Goal: Obtain resource: Download file/media

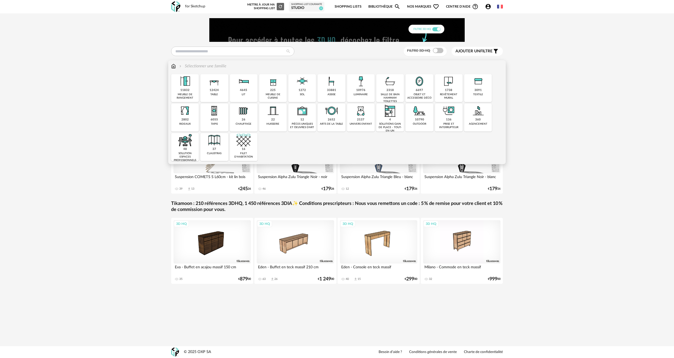
click at [330, 89] on div "33881" at bounding box center [331, 90] width 9 height 4
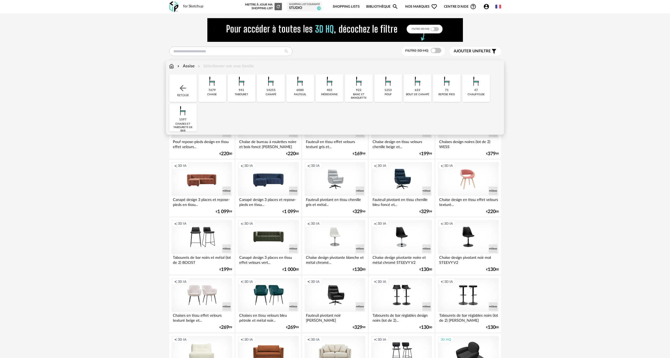
click at [273, 91] on div "14255" at bounding box center [270, 90] width 9 height 4
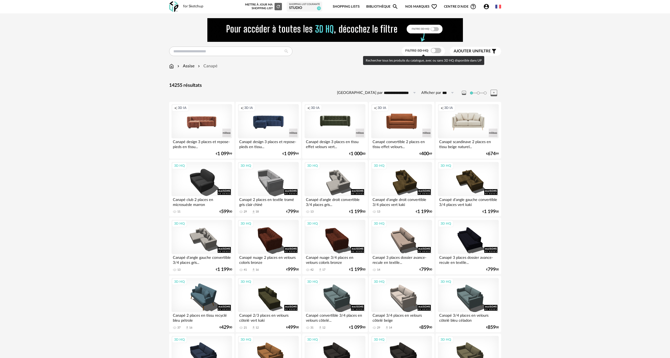
click at [438, 52] on span at bounding box center [435, 50] width 11 height 5
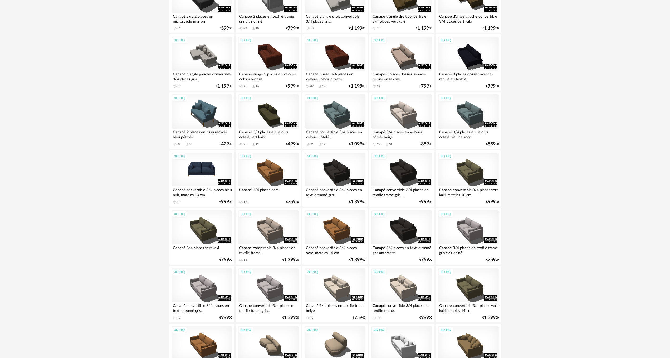
scroll to position [132, 0]
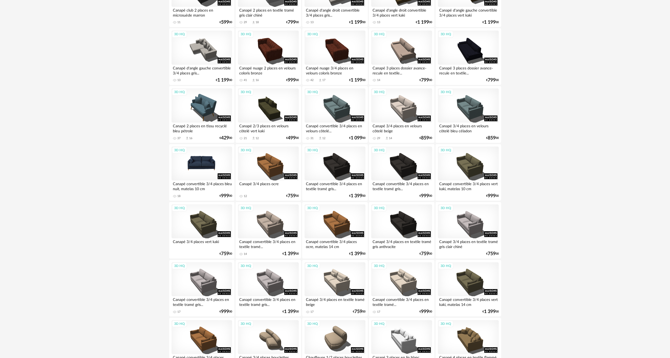
click at [204, 163] on div "3D HQ" at bounding box center [201, 164] width 61 height 34
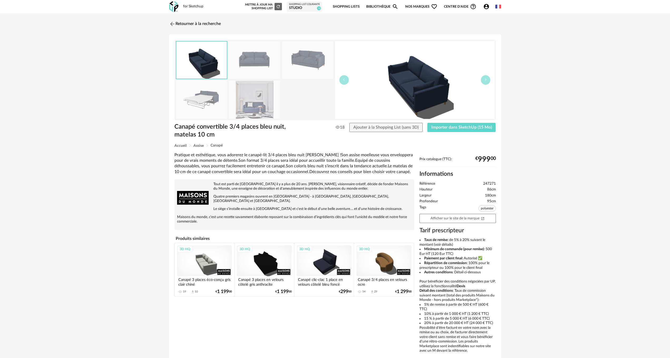
click at [259, 59] on img at bounding box center [254, 60] width 51 height 38
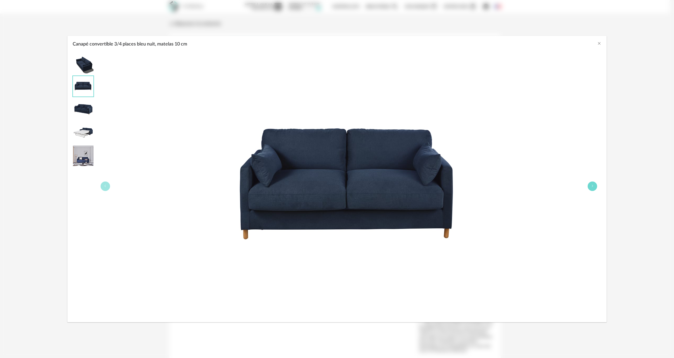
click at [592, 186] on icon "Canapé convertible 3/4 places bleu nuit, matelas 10 cm" at bounding box center [592, 186] width 3 height 3
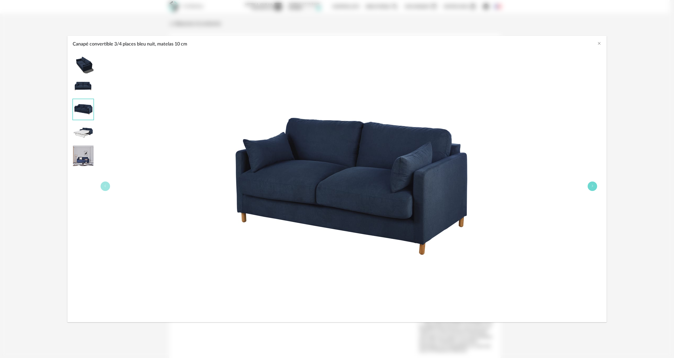
click at [592, 186] on icon "Canapé convertible 3/4 places bleu nuit, matelas 10 cm" at bounding box center [592, 186] width 3 height 3
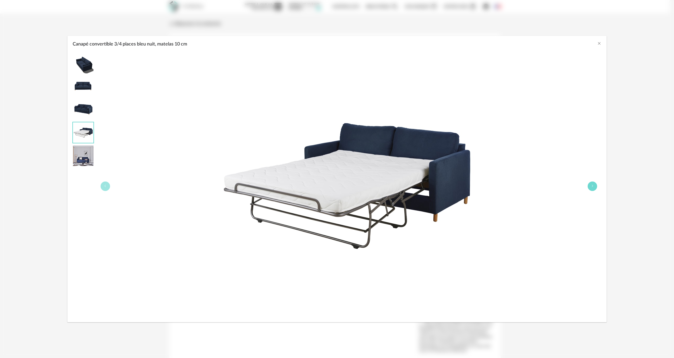
click at [592, 186] on icon "Canapé convertible 3/4 places bleu nuit, matelas 10 cm" at bounding box center [592, 186] width 3 height 3
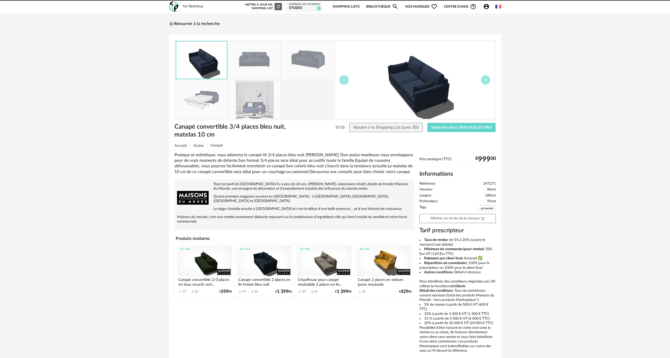
click at [170, 23] on img at bounding box center [172, 24] width 8 height 8
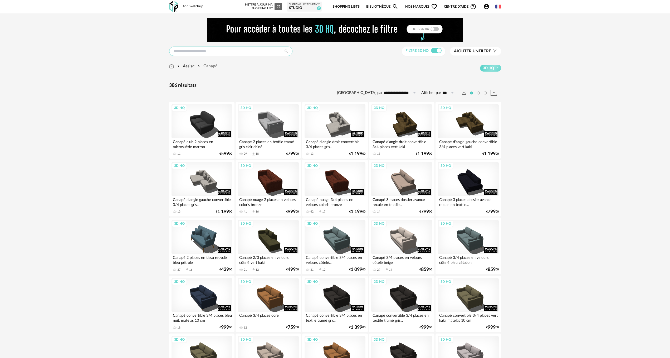
click at [184, 50] on input "text" at bounding box center [230, 51] width 123 height 9
type input "*******"
type input "**********"
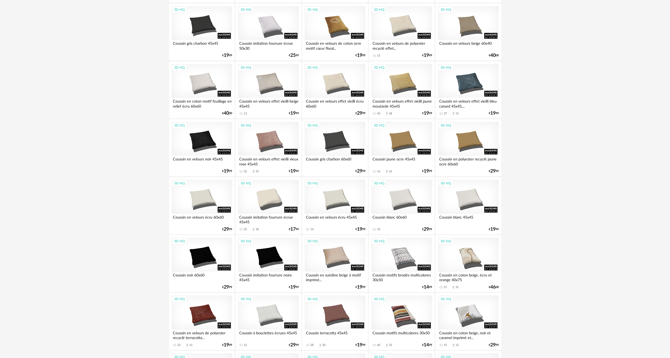
scroll to position [342, 0]
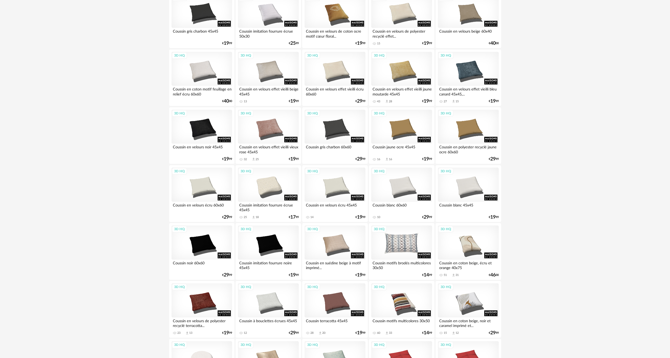
click at [401, 245] on div "3D HQ" at bounding box center [401, 243] width 61 height 34
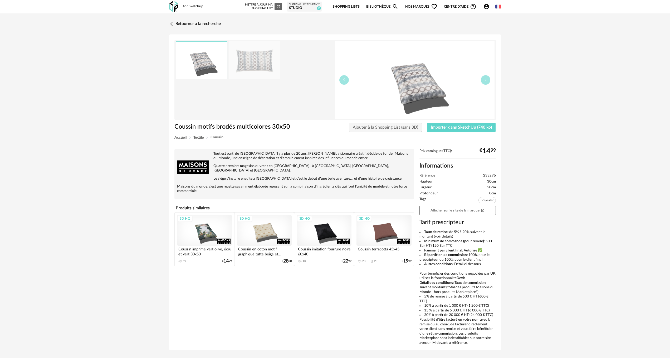
click at [271, 68] on img at bounding box center [254, 60] width 51 height 38
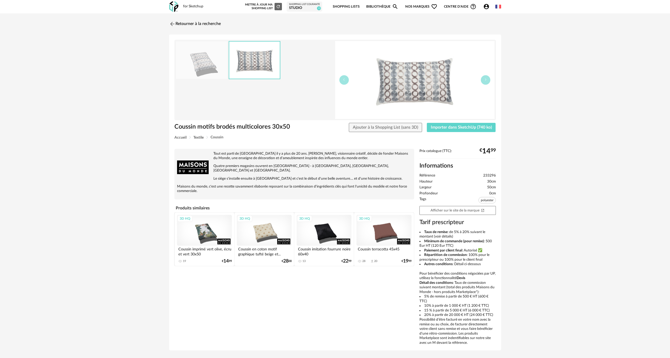
click at [271, 68] on img at bounding box center [254, 60] width 51 height 37
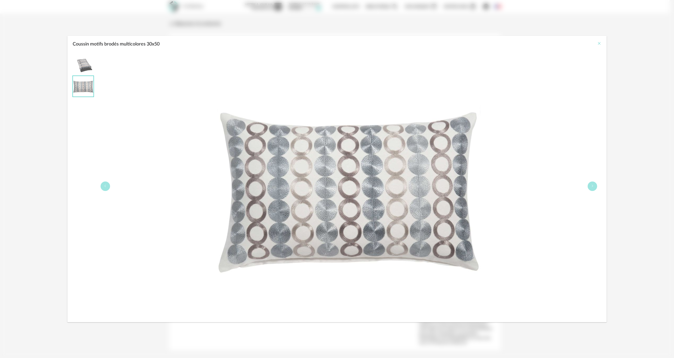
click at [599, 43] on icon "Close" at bounding box center [599, 43] width 4 height 4
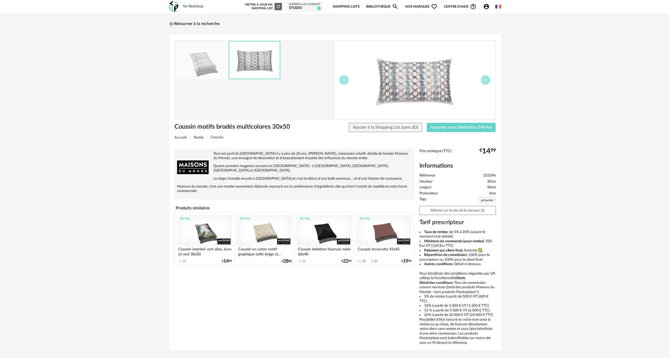
click at [191, 24] on link "Retourner à la recherche" at bounding box center [194, 24] width 52 height 12
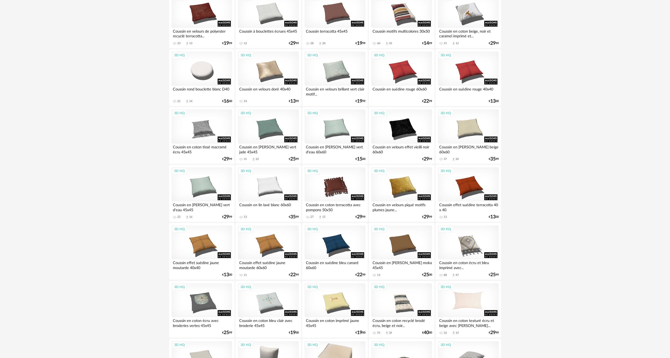
scroll to position [658, 0]
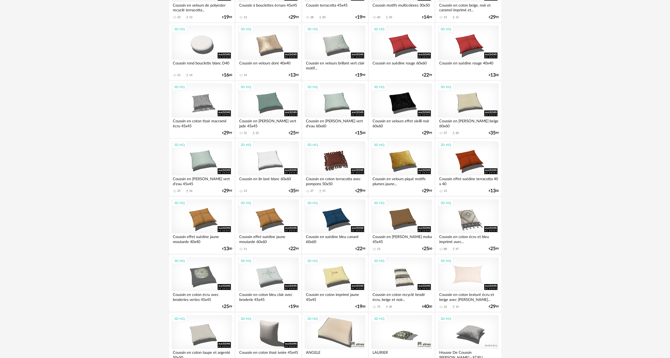
click at [466, 276] on div "3D HQ" at bounding box center [468, 274] width 61 height 34
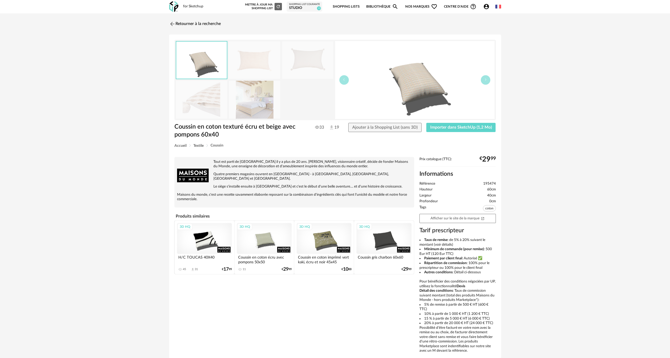
click at [252, 61] on img at bounding box center [254, 60] width 51 height 38
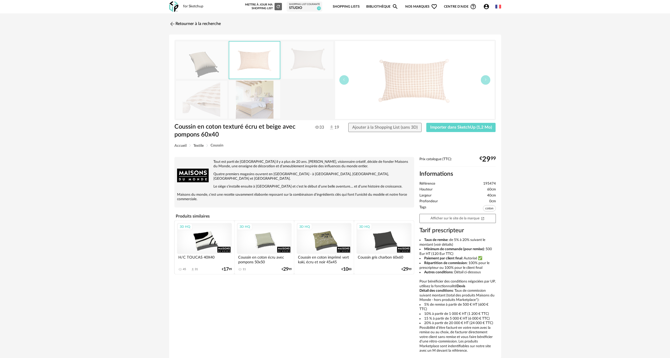
click at [252, 61] on img at bounding box center [254, 60] width 51 height 37
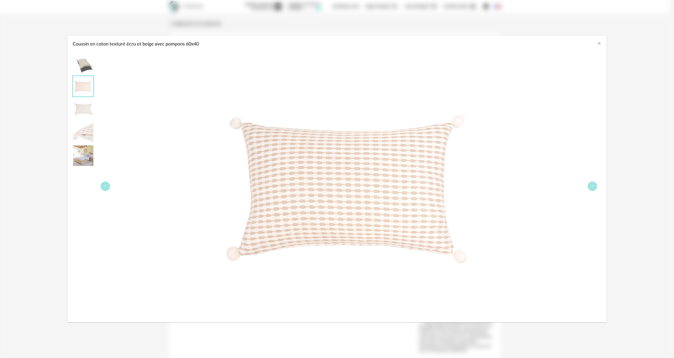
click at [90, 130] on img "Coussin en coton texturé écru et beige avec pompons 60x40" at bounding box center [83, 132] width 21 height 21
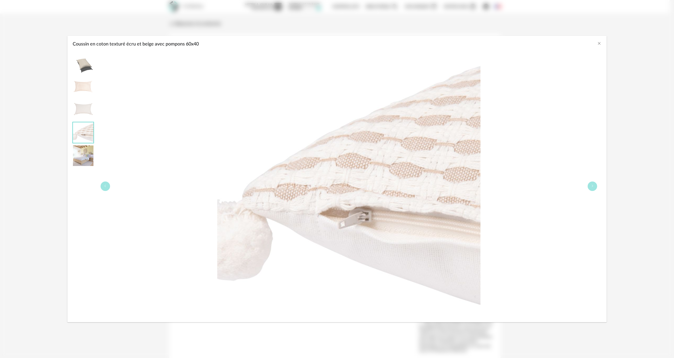
click at [86, 153] on img "Coussin en coton texturé écru et beige avec pompons 60x40" at bounding box center [83, 156] width 21 height 21
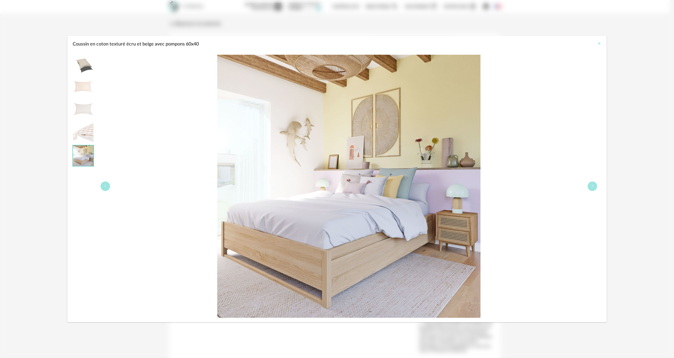
click at [599, 43] on icon "Close" at bounding box center [599, 43] width 4 height 4
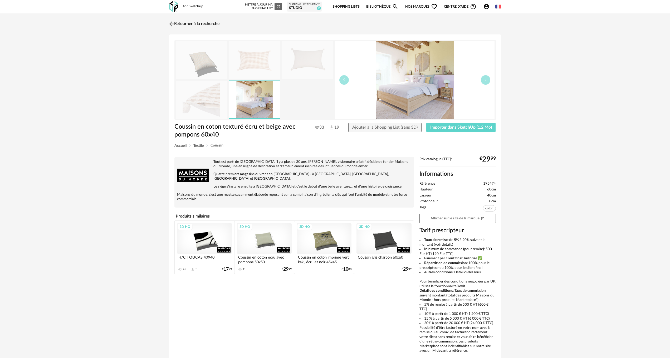
click at [182, 22] on link "Retourner à la recherche" at bounding box center [194, 24] width 52 height 12
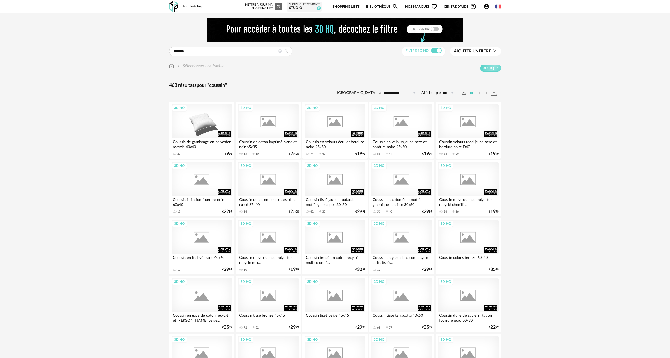
scroll to position [658, 0]
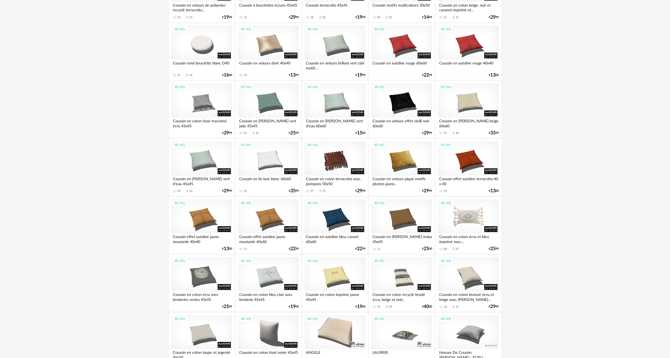
click at [473, 222] on div "3D HQ" at bounding box center [468, 217] width 61 height 34
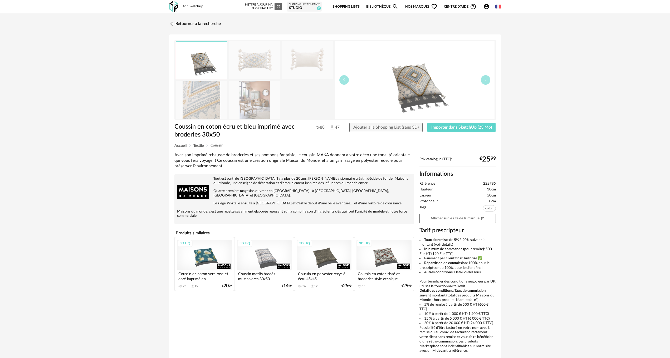
click at [254, 65] on img at bounding box center [254, 60] width 51 height 38
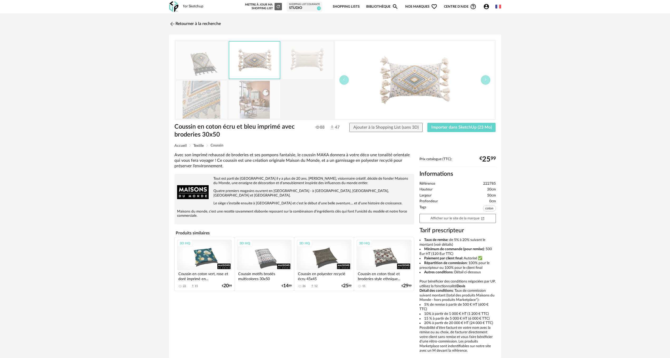
click at [254, 65] on img at bounding box center [254, 60] width 51 height 37
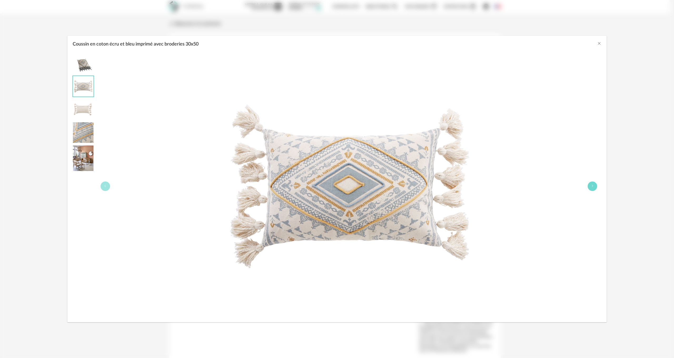
click at [593, 185] on icon "Coussin en coton écru et bleu imprimé avec broderies 30x50" at bounding box center [592, 186] width 3 height 3
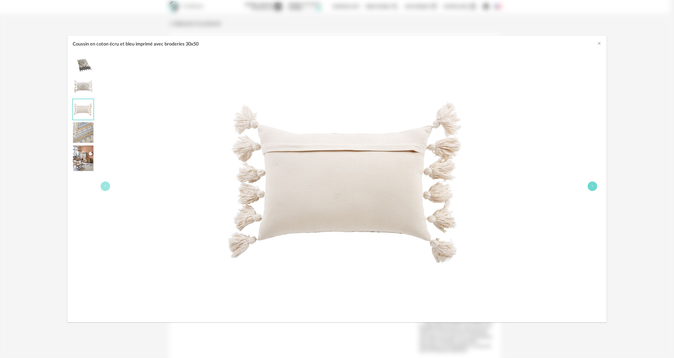
click at [593, 185] on icon "Coussin en coton écru et bleu imprimé avec broderies 30x50" at bounding box center [592, 186] width 3 height 3
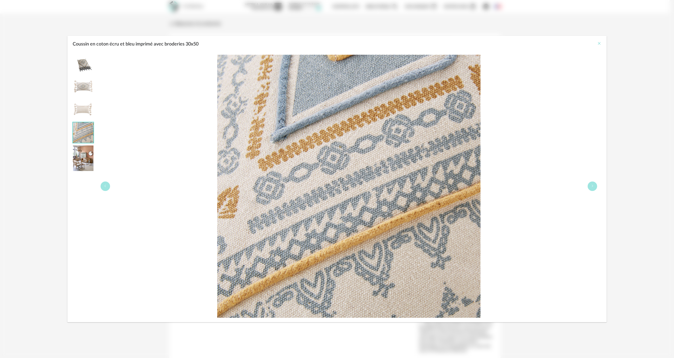
click at [600, 43] on icon "Close" at bounding box center [599, 43] width 4 height 4
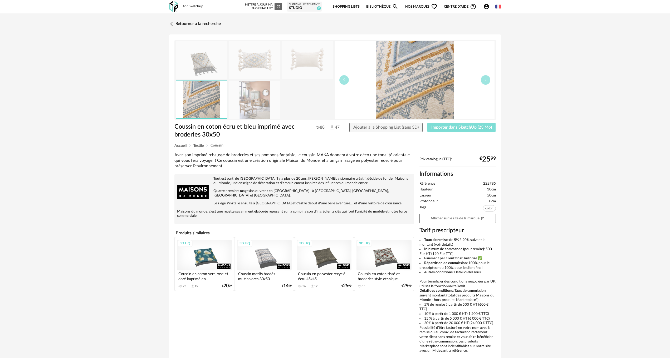
click at [452, 126] on span "Importer dans SketchUp (23 Mo)" at bounding box center [461, 127] width 61 height 4
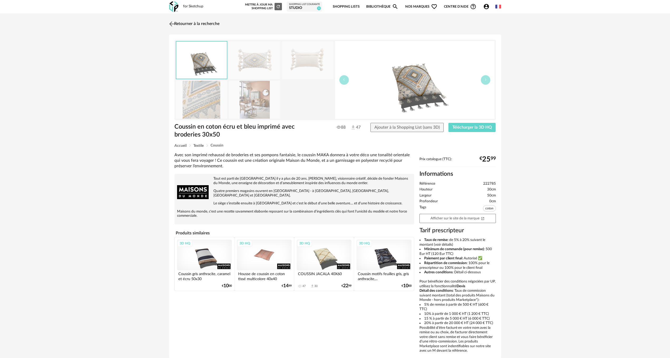
click at [176, 21] on link "Retourner à la recherche" at bounding box center [194, 24] width 52 height 12
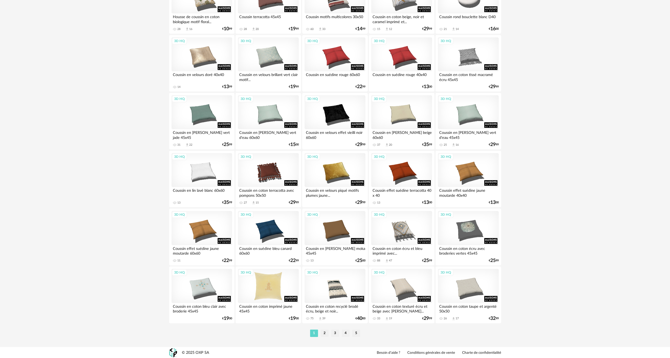
scroll to position [937, 0]
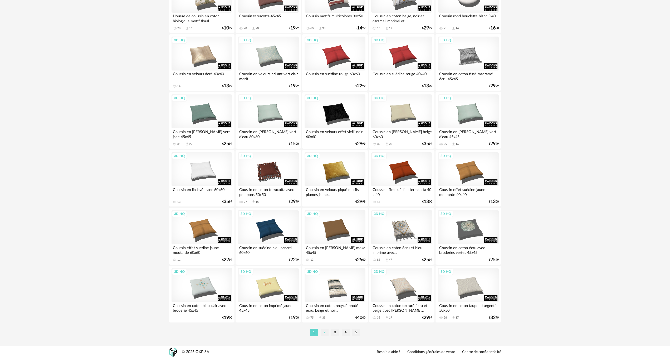
click at [325, 333] on li "2" at bounding box center [324, 332] width 8 height 7
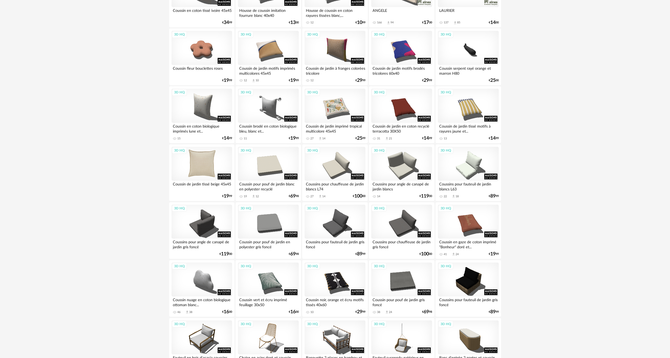
scroll to position [158, 0]
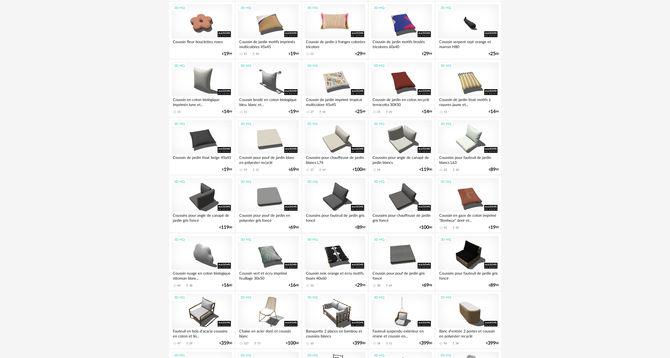
click at [337, 21] on div "3D HQ" at bounding box center [334, 21] width 61 height 34
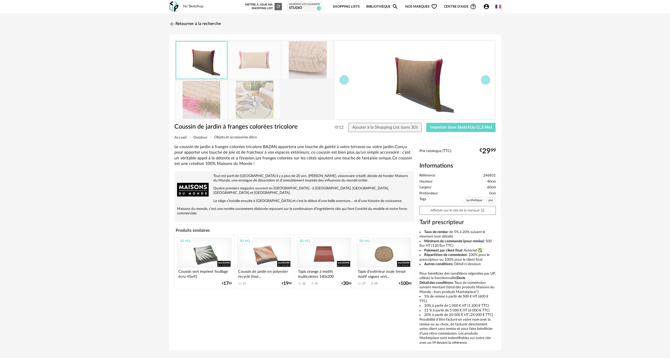
click at [257, 61] on img at bounding box center [254, 60] width 51 height 38
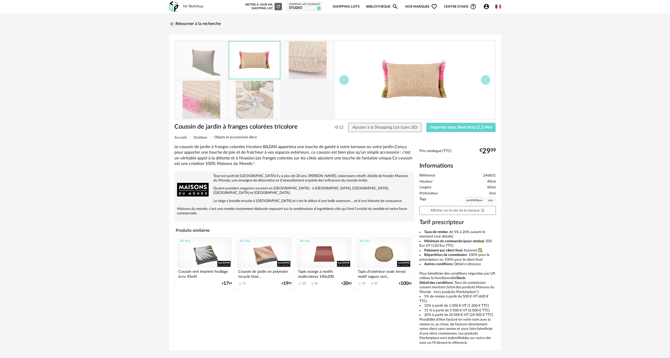
click at [257, 61] on img at bounding box center [254, 60] width 51 height 37
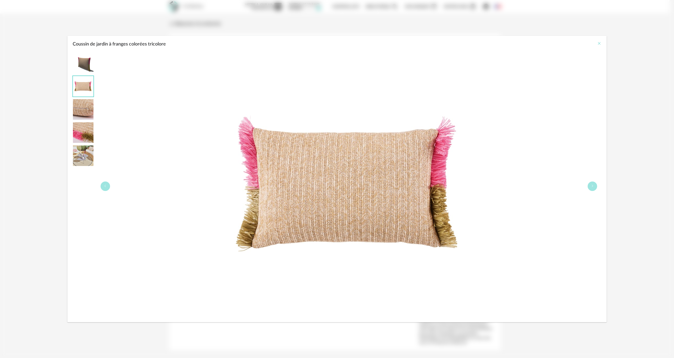
click at [597, 42] on icon "Close" at bounding box center [599, 43] width 4 height 4
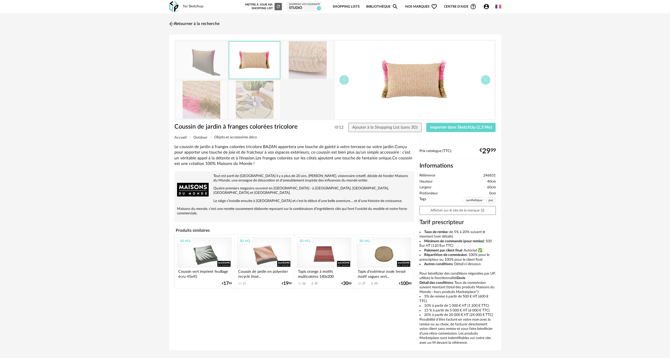
click at [171, 22] on img at bounding box center [172, 24] width 8 height 8
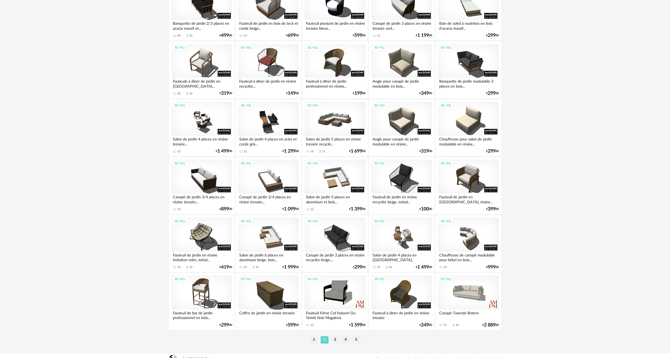
scroll to position [937, 0]
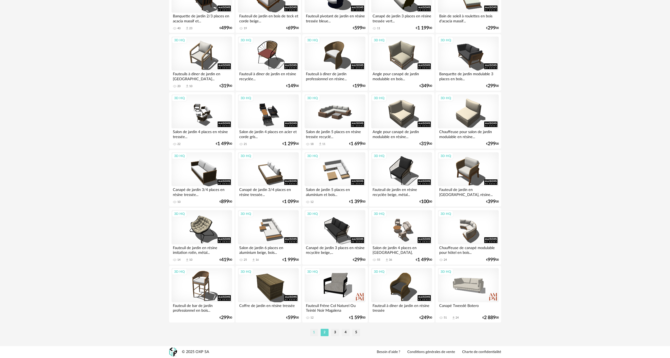
click at [314, 331] on li "1" at bounding box center [314, 332] width 8 height 7
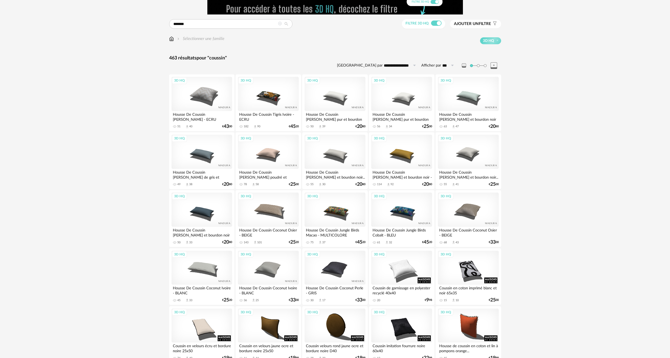
scroll to position [26, 0]
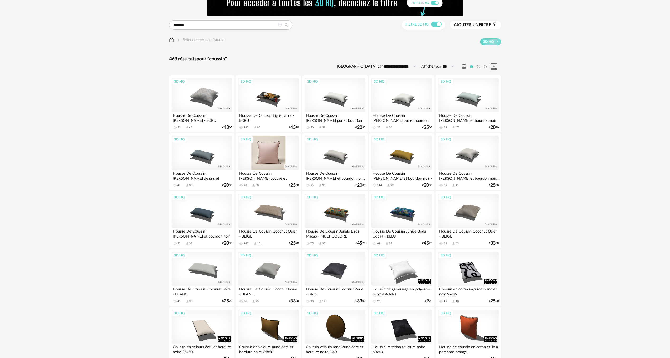
click at [271, 153] on div "3D HQ" at bounding box center [268, 153] width 61 height 34
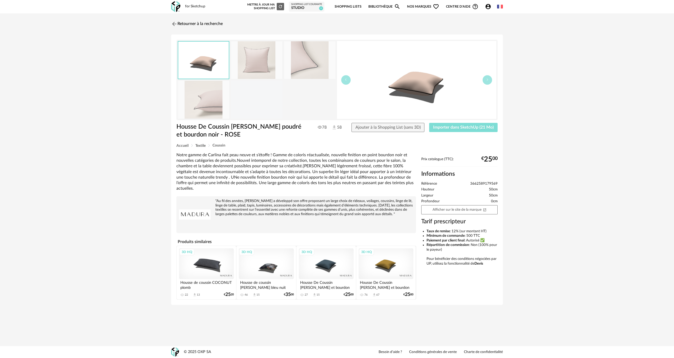
click at [470, 127] on span "Importer dans SketchUp (21 Mo)" at bounding box center [463, 127] width 61 height 4
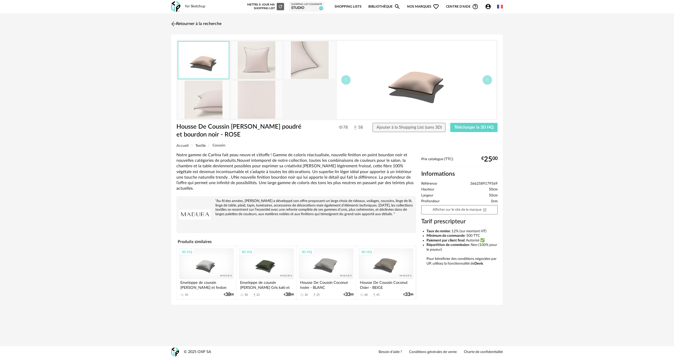
click at [173, 21] on img at bounding box center [174, 24] width 8 height 8
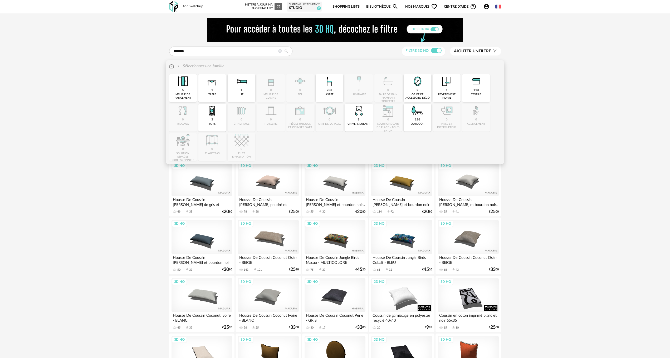
click at [173, 65] on img at bounding box center [171, 66] width 5 height 6
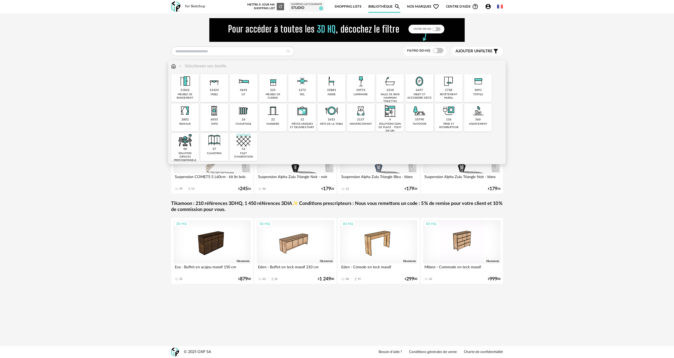
click at [187, 147] on div "48" at bounding box center [185, 149] width 4 height 4
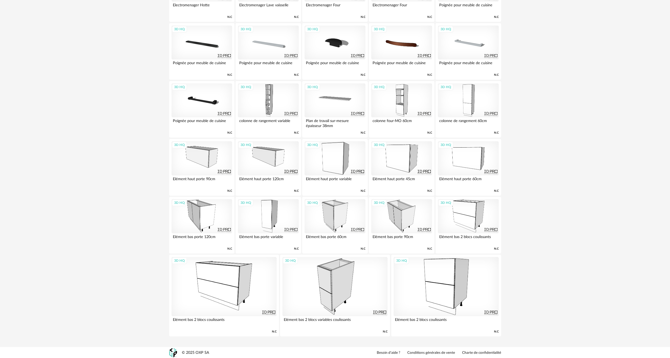
scroll to position [369, 0]
click at [341, 216] on div "3D HQ" at bounding box center [334, 216] width 61 height 34
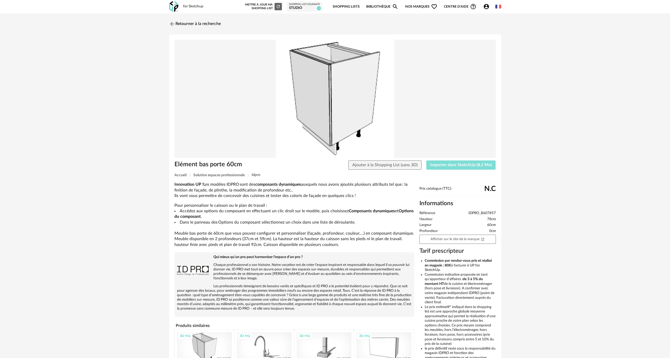
click at [443, 166] on span "Importer dans SketchUp (8,1 Mo)" at bounding box center [461, 165] width 62 height 4
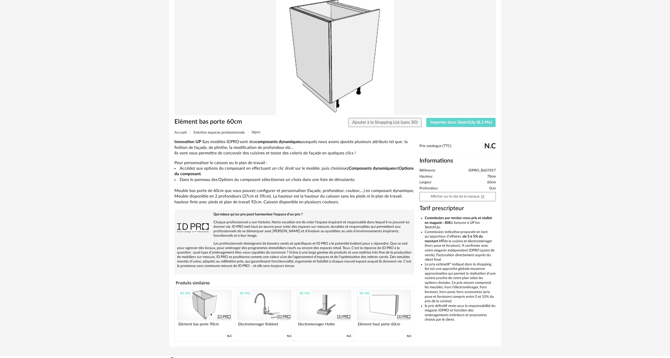
scroll to position [52, 0]
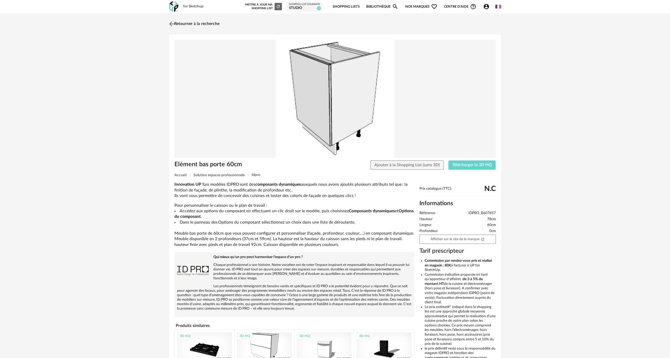
click at [172, 23] on img at bounding box center [172, 24] width 8 height 8
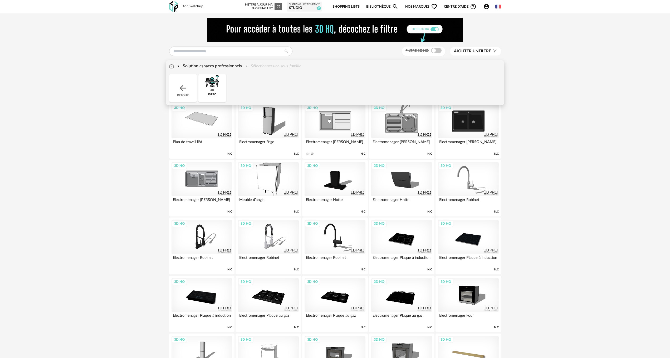
click at [172, 65] on img at bounding box center [171, 66] width 5 height 6
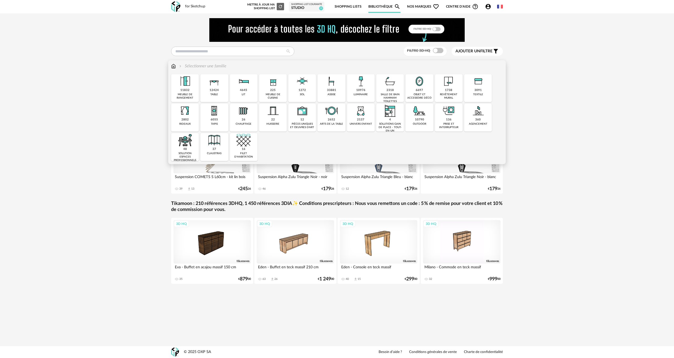
click at [452, 86] on img at bounding box center [449, 81] width 14 height 14
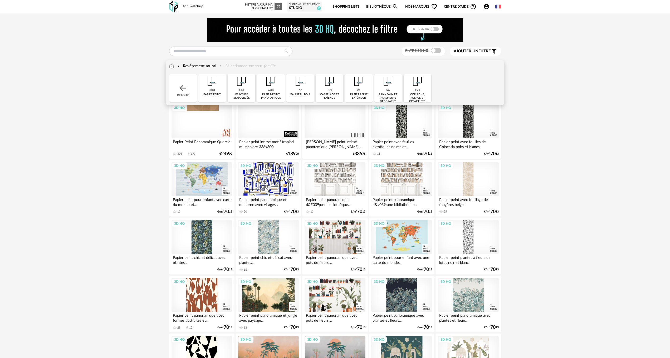
click at [330, 94] on div "carrelage et faïence" at bounding box center [329, 96] width 24 height 7
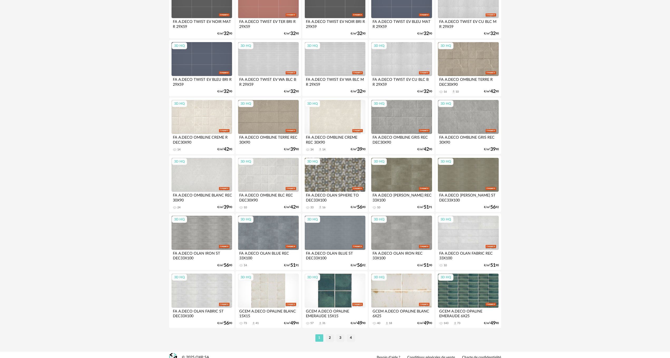
scroll to position [937, 0]
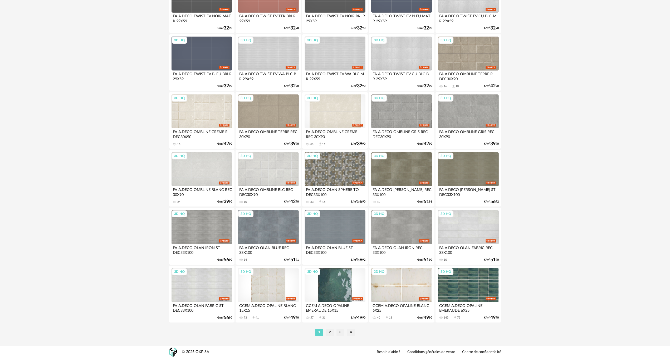
click at [343, 285] on div "3D HQ" at bounding box center [334, 285] width 61 height 34
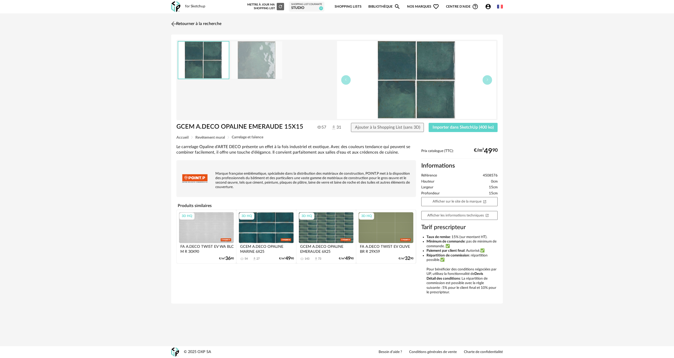
click at [174, 23] on img at bounding box center [174, 24] width 8 height 8
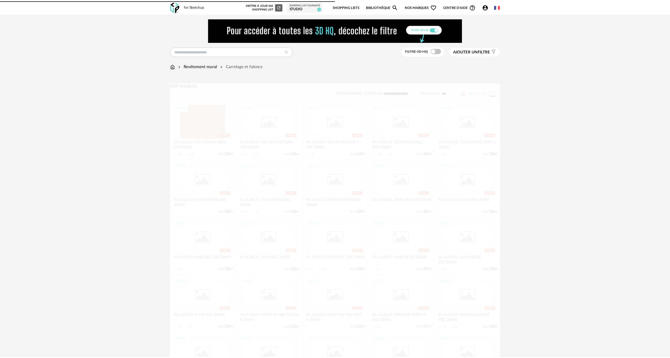
scroll to position [937, 0]
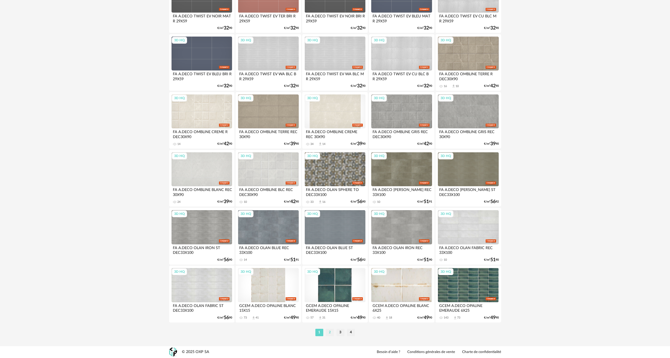
click at [328, 333] on li "2" at bounding box center [330, 332] width 8 height 7
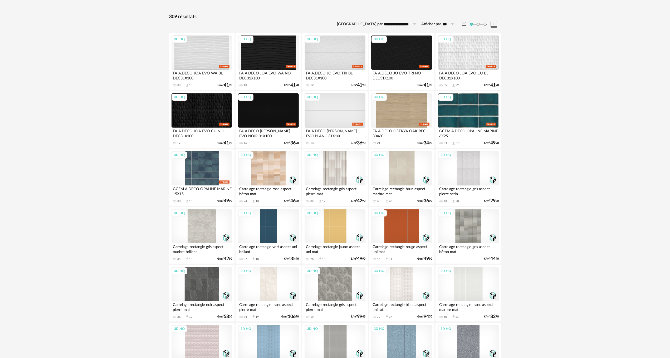
scroll to position [79, 0]
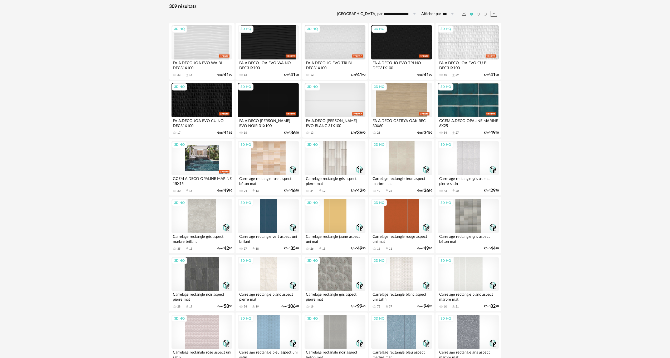
click at [201, 163] on div "3D HQ" at bounding box center [201, 158] width 61 height 34
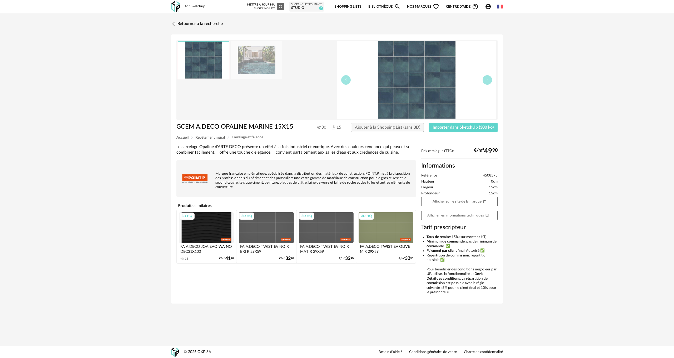
click at [250, 67] on img at bounding box center [256, 60] width 51 height 38
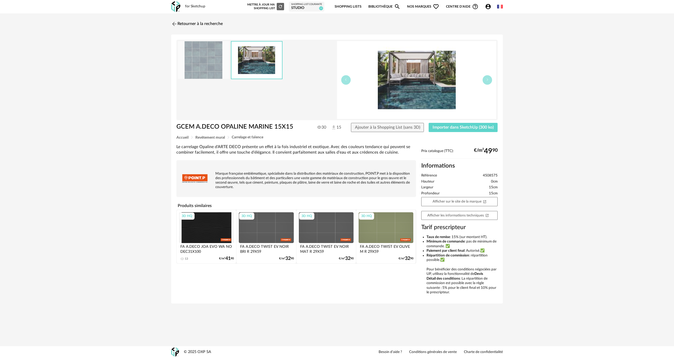
click at [268, 72] on img at bounding box center [256, 60] width 51 height 37
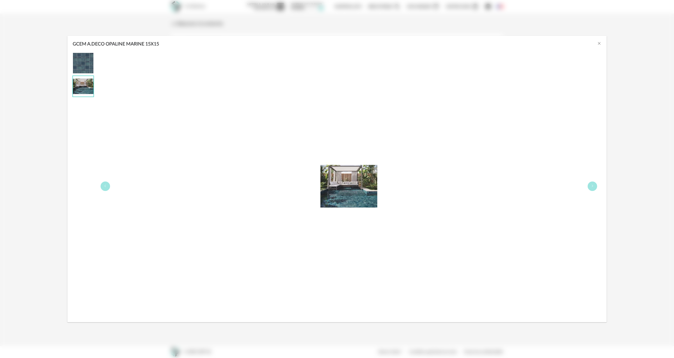
click at [349, 194] on img "GCEM A.DECO OPALINE MARINE 15X15" at bounding box center [348, 186] width 57 height 57
click at [600, 42] on icon "Close" at bounding box center [599, 43] width 4 height 4
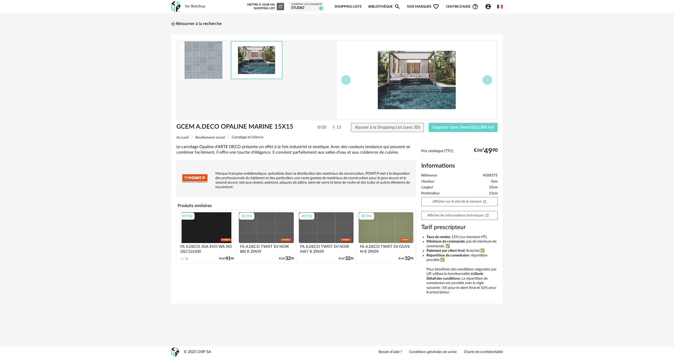
click at [175, 24] on img at bounding box center [174, 24] width 8 height 8
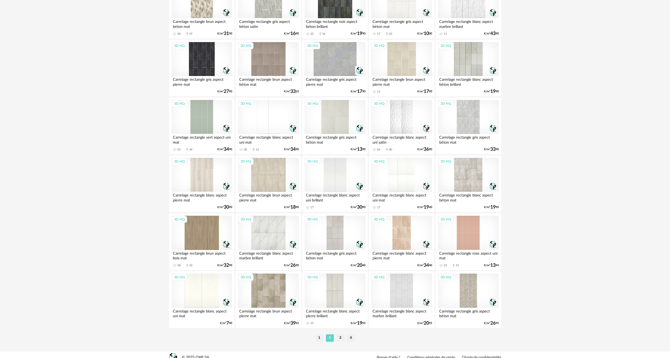
scroll to position [937, 0]
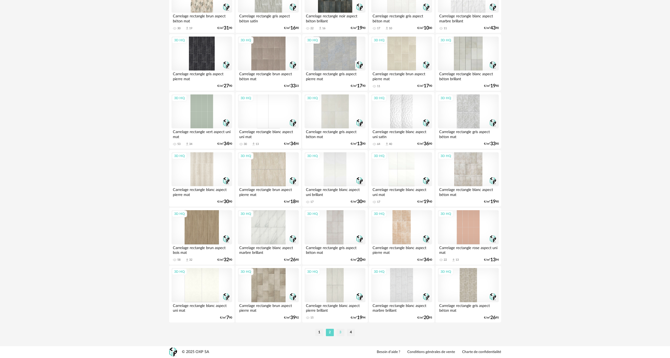
click at [339, 332] on li "3" at bounding box center [340, 332] width 8 height 7
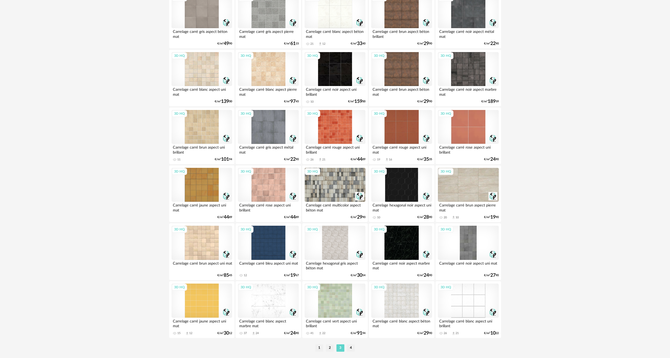
scroll to position [937, 0]
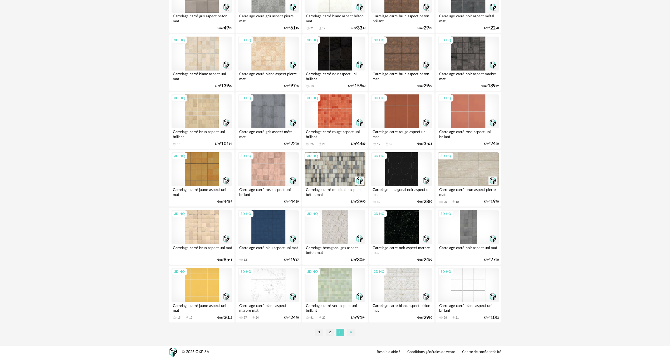
click at [350, 330] on li "4" at bounding box center [351, 332] width 8 height 7
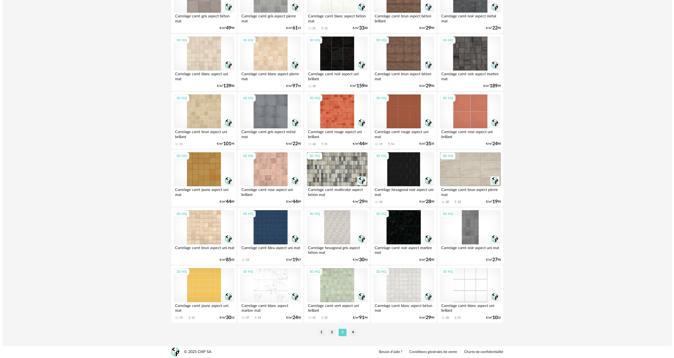
scroll to position [0, 0]
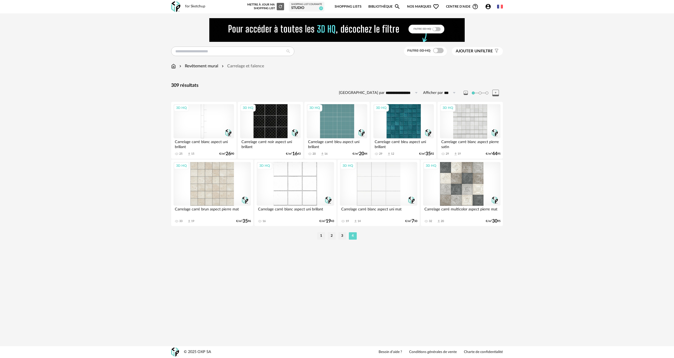
click at [410, 116] on div "3D HQ" at bounding box center [403, 121] width 61 height 34
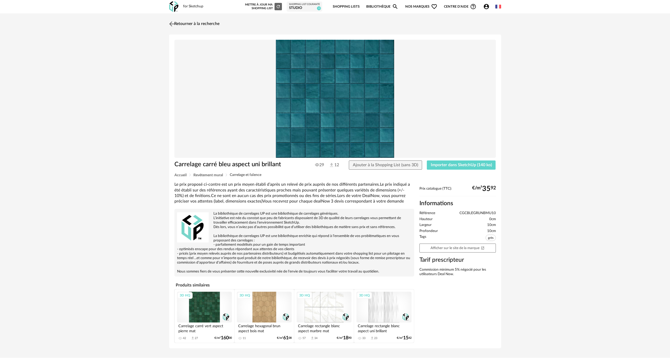
click at [173, 23] on img at bounding box center [172, 24] width 8 height 8
